Goal: Information Seeking & Learning: Learn about a topic

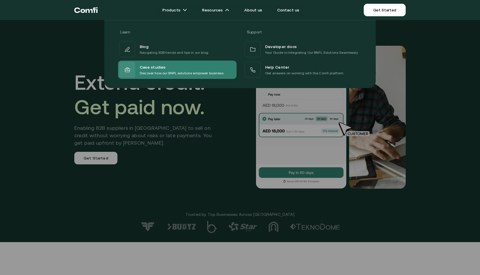
click at [213, 71] on p "Discover how our BNPL solutions empower business" at bounding box center [182, 73] width 84 height 6
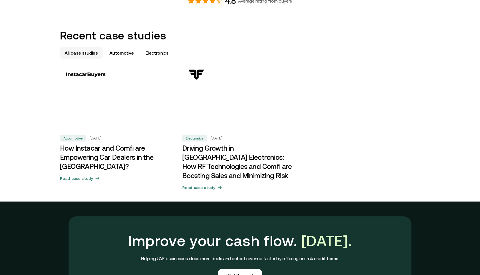
scroll to position [315, 0]
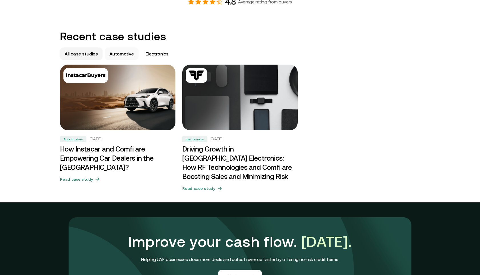
click at [126, 51] on p "Automotive" at bounding box center [121, 53] width 25 height 7
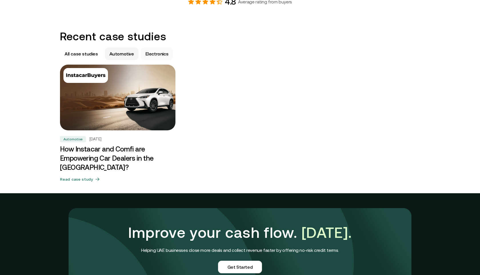
click at [152, 54] on p "Electronics" at bounding box center [156, 53] width 23 height 7
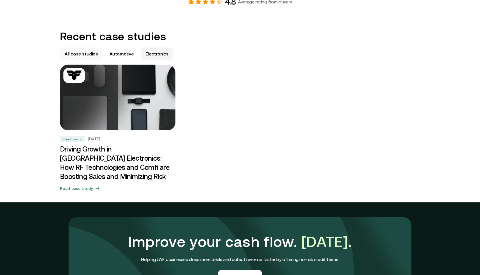
click at [81, 53] on p "All case studies" at bounding box center [81, 53] width 33 height 7
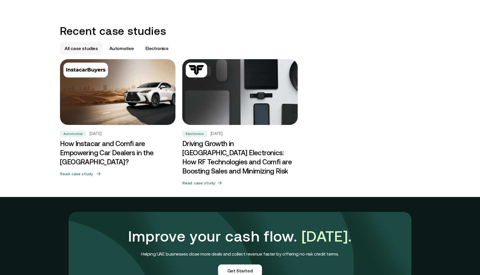
scroll to position [321, 0]
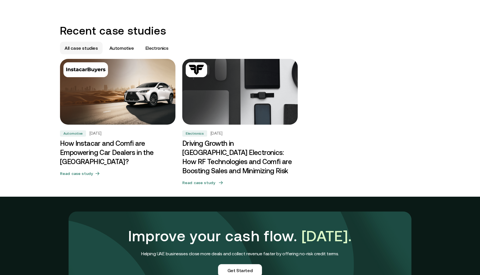
click at [247, 125] on div "Electronics [DATE] Driving Growth in [GEOGRAPHIC_DATA] Electronics: How RF Tech…" at bounding box center [239, 124] width 115 height 131
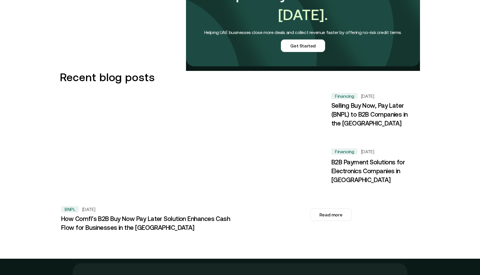
scroll to position [808, 0]
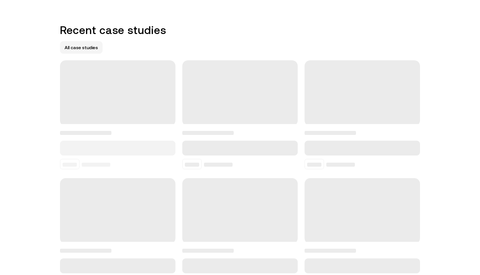
scroll to position [321, 0]
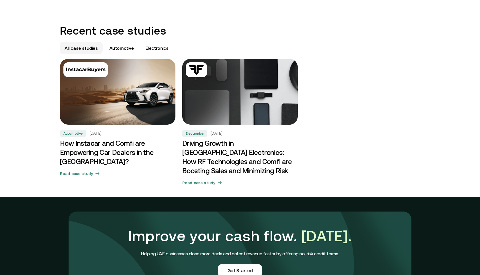
click at [148, 94] on img at bounding box center [117, 92] width 115 height 66
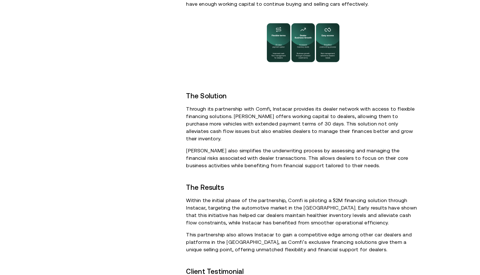
scroll to position [354, 0]
click at [182, 121] on div "$2M Financing solution provided to dealers 30-day Extended payment terms Summar…" at bounding box center [240, 128] width 372 height 614
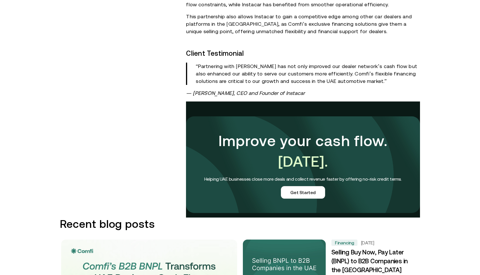
scroll to position [573, 0]
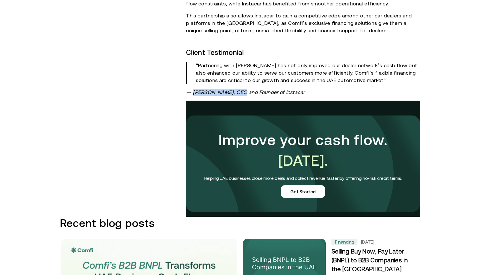
drag, startPoint x: 194, startPoint y: 85, endPoint x: 238, endPoint y: 84, distance: 44.3
click at [238, 89] on em "— [PERSON_NAME], CEO and Founder of Instacar" at bounding box center [245, 92] width 119 height 6
copy em "[PERSON_NAME]"
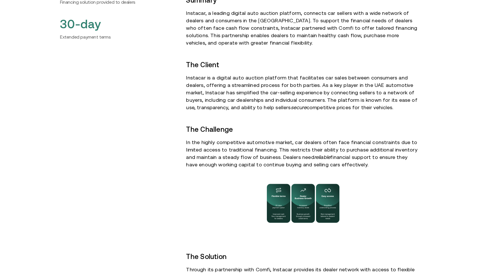
scroll to position [125, 0]
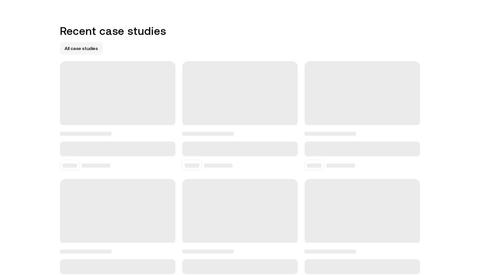
scroll to position [321, 0]
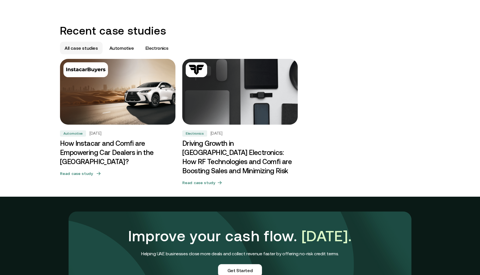
click at [83, 171] on h5 "Read case study" at bounding box center [76, 174] width 33 height 6
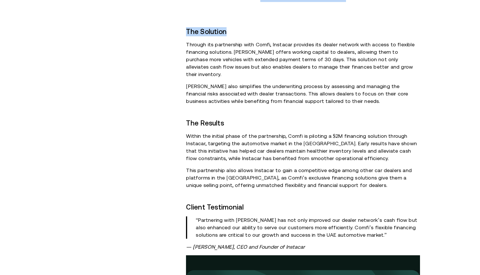
scroll to position [416, 0]
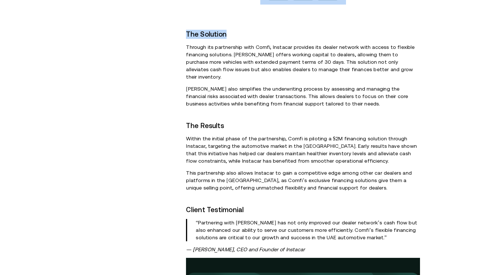
drag, startPoint x: 46, startPoint y: 51, endPoint x: 418, endPoint y: 242, distance: 418.3
click at [418, 242] on div "Case Study How Instacar and Comfi are Empowering Car Dealers in the [GEOGRAPHIC…" at bounding box center [240, 61] width 480 height 954
copy div "Lore Ipsum Dol Sitametc adi Elits doe Temporinci Utl Etdolor ma ali ENI? Admini…"
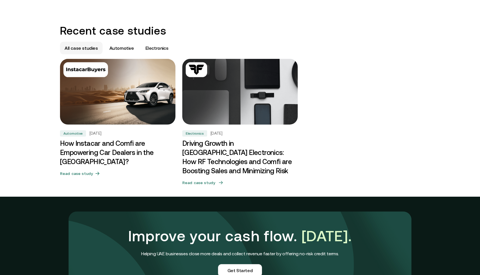
click at [252, 112] on img at bounding box center [239, 91] width 121 height 69
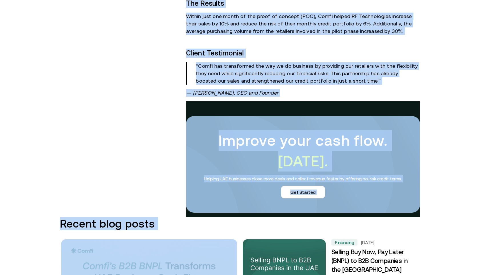
scroll to position [662, 0]
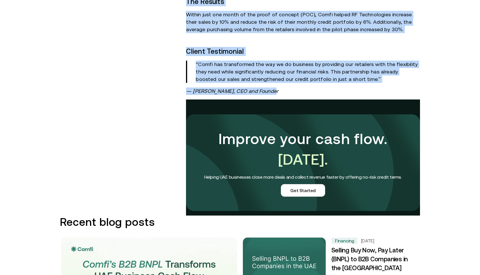
drag, startPoint x: 53, startPoint y: 51, endPoint x: 346, endPoint y: 61, distance: 293.4
copy div "Lore Ipsum Dolorsi Ametco ad ELI Seddoeiusmo: Tem IN Utlaboreetdo mag Aliqu eni…"
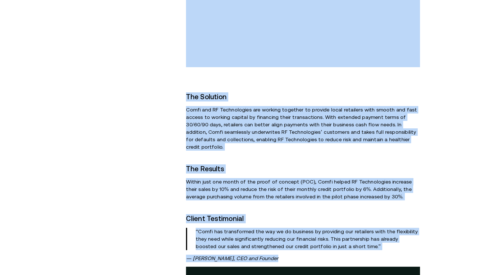
scroll to position [495, 0]
